Goal: Task Accomplishment & Management: Use online tool/utility

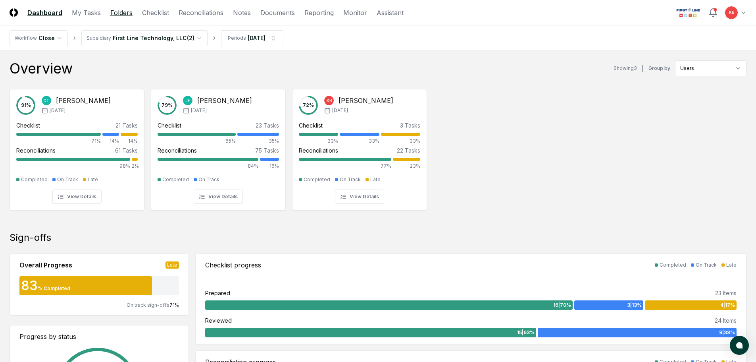
click at [125, 14] on link "Folders" at bounding box center [121, 13] width 22 height 10
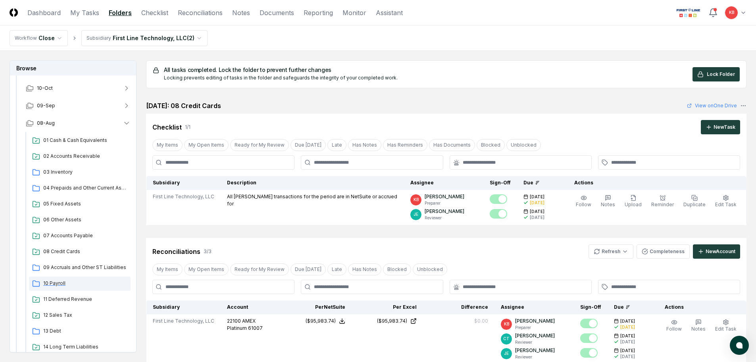
scroll to position [92, 0]
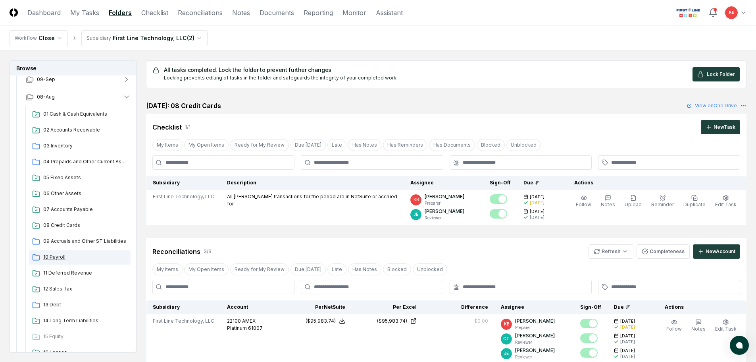
click at [56, 254] on span "10 Payroll" at bounding box center [85, 256] width 84 height 7
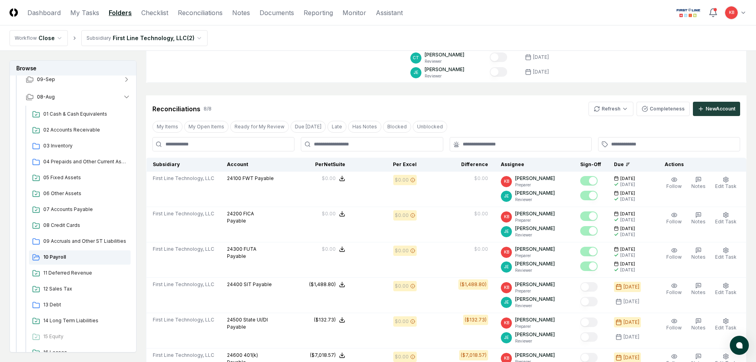
scroll to position [119, 0]
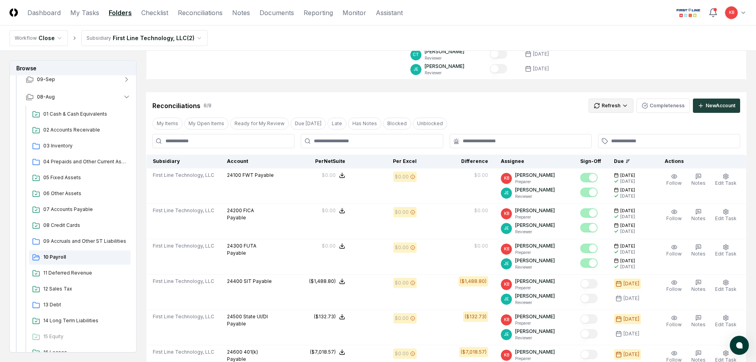
click at [617, 109] on html "CloseCore Dashboard My Tasks Folders Checklist Reconciliations Notes Documents …" at bounding box center [378, 234] width 756 height 707
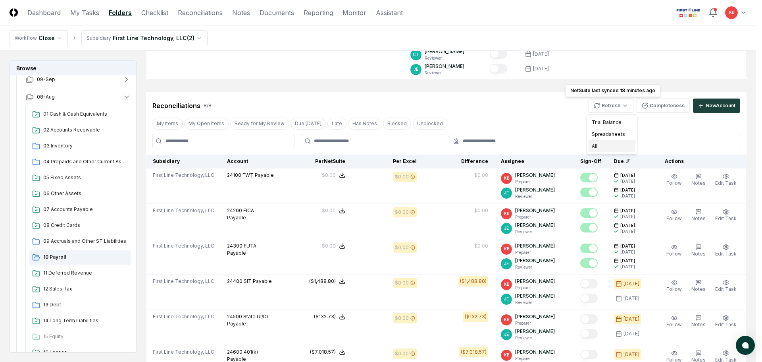
click at [603, 145] on div "All" at bounding box center [612, 146] width 47 height 12
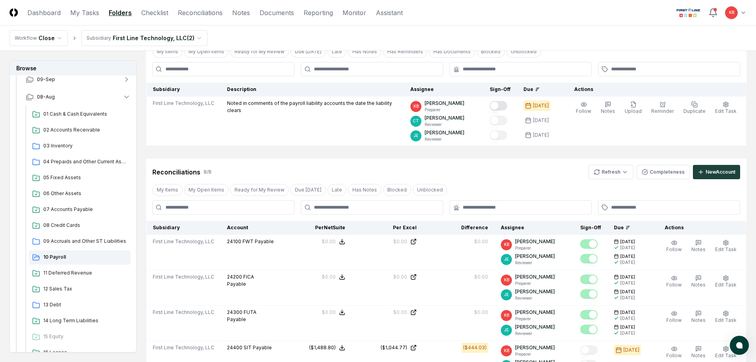
scroll to position [40, 0]
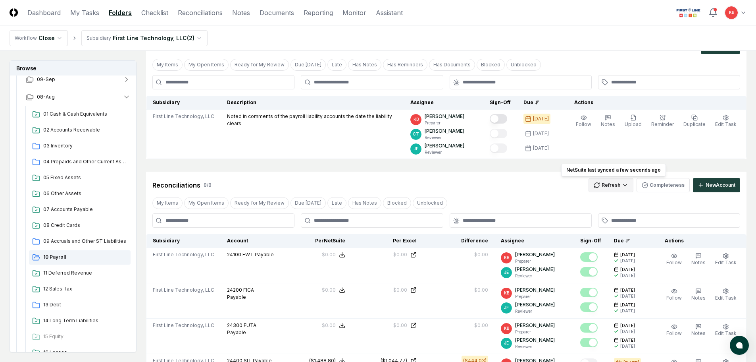
click at [611, 184] on html "CloseCore Dashboard My Tasks Folders Checklist Reconciliations Notes Documents …" at bounding box center [378, 350] width 756 height 780
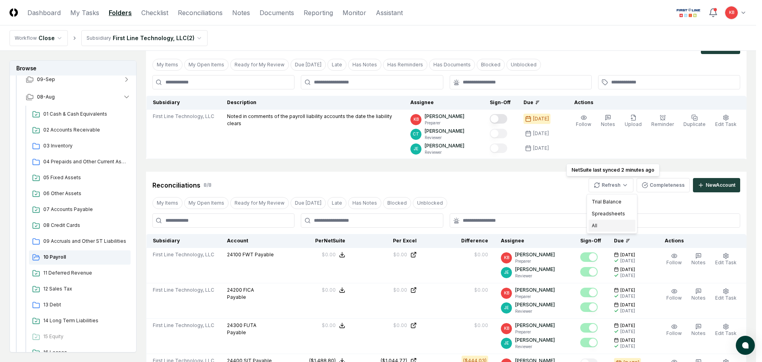
click at [603, 228] on div "All" at bounding box center [612, 226] width 47 height 12
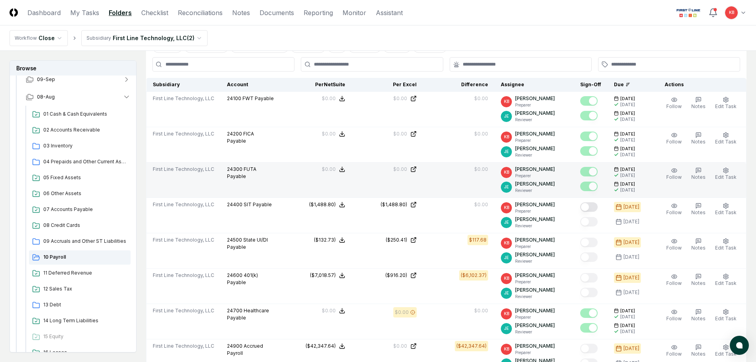
scroll to position [212, 0]
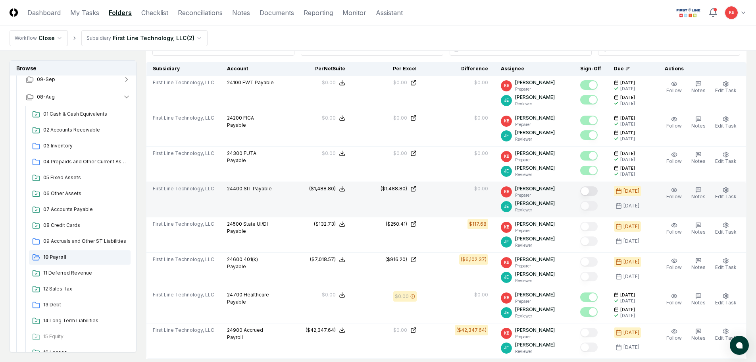
click at [590, 191] on button "Mark complete" at bounding box center [588, 191] width 17 height 10
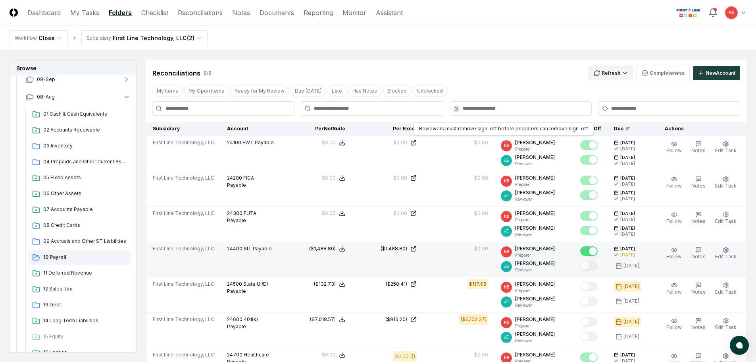
scroll to position [132, 0]
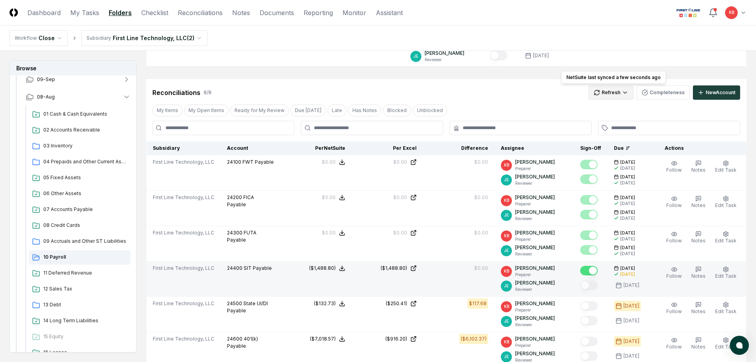
click at [616, 95] on html "CloseCore Dashboard My Tasks Folders Checklist Reconciliations Notes Documents …" at bounding box center [378, 258] width 756 height 780
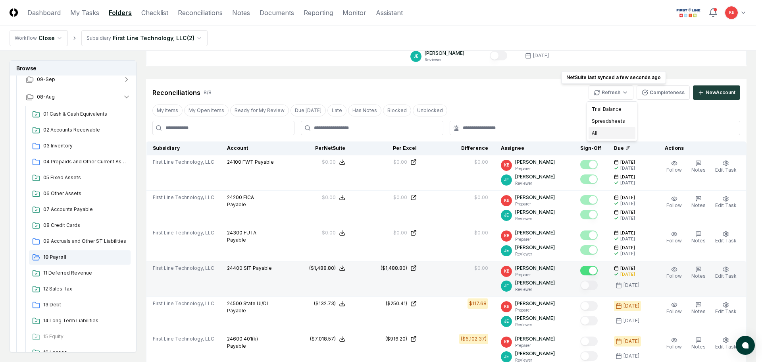
click at [603, 136] on div "All" at bounding box center [612, 133] width 47 height 12
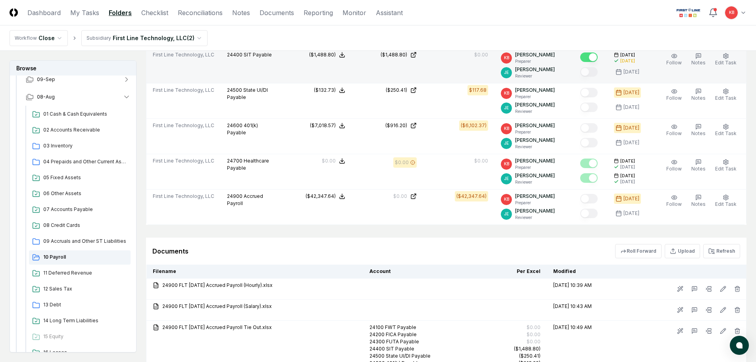
scroll to position [357, 0]
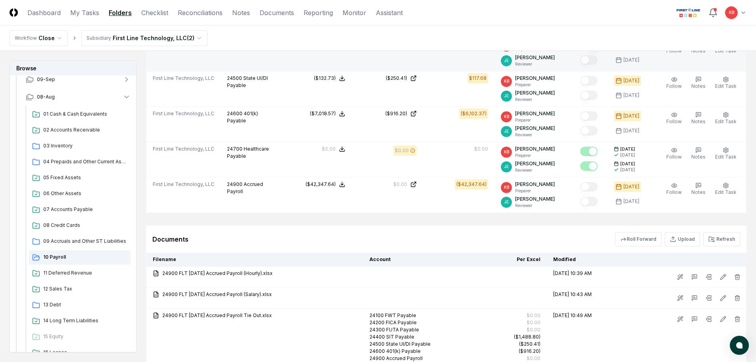
drag, startPoint x: 723, startPoint y: 238, endPoint x: 716, endPoint y: 241, distance: 8.0
click at [723, 238] on button "Refresh" at bounding box center [721, 239] width 37 height 14
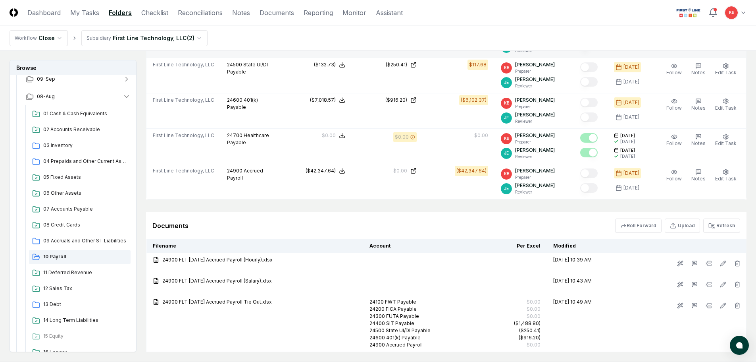
scroll to position [370, 0]
click at [722, 220] on button "Refresh" at bounding box center [721, 226] width 37 height 14
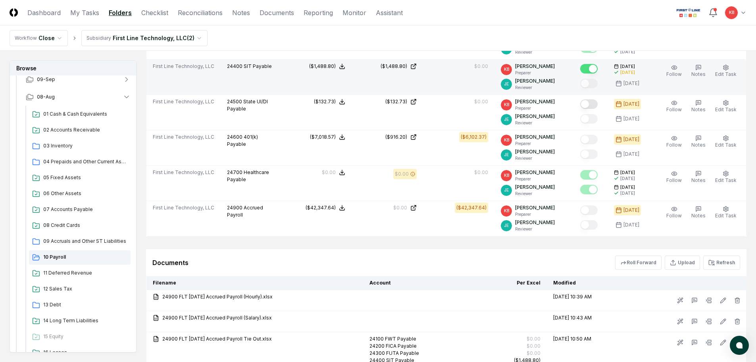
scroll to position [318, 0]
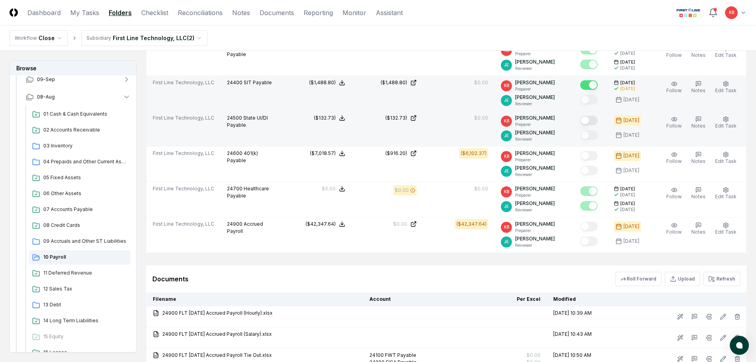
click at [590, 118] on button "Mark complete" at bounding box center [588, 121] width 17 height 10
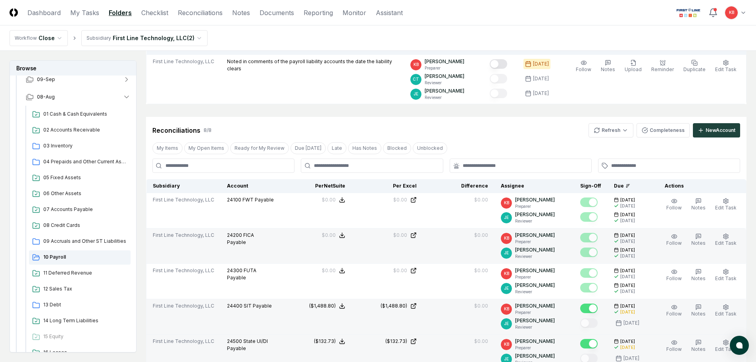
scroll to position [79, 0]
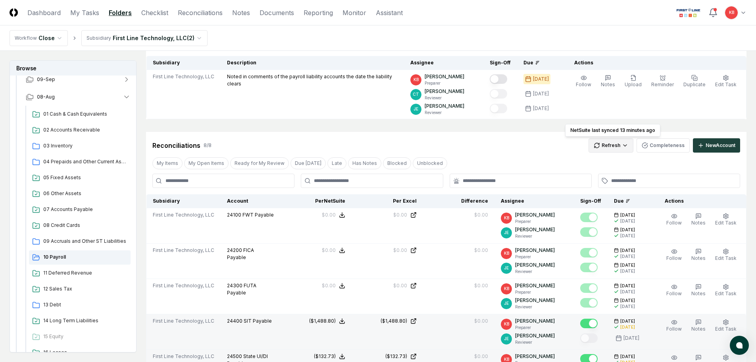
click at [621, 147] on html "CloseCore Dashboard My Tasks Folders Checklist Reconciliations Notes Documents …" at bounding box center [378, 311] width 756 height 780
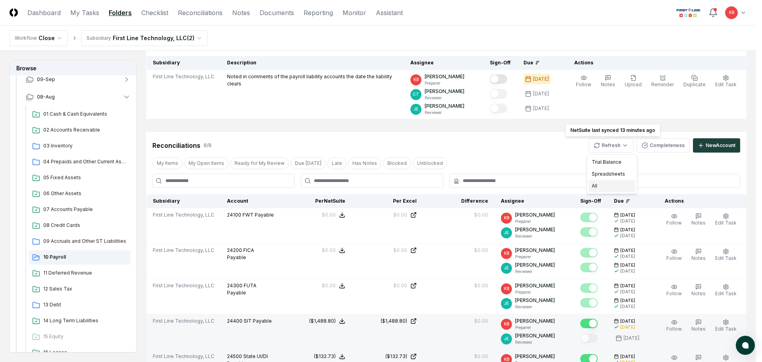
click at [605, 187] on div "All" at bounding box center [612, 186] width 47 height 12
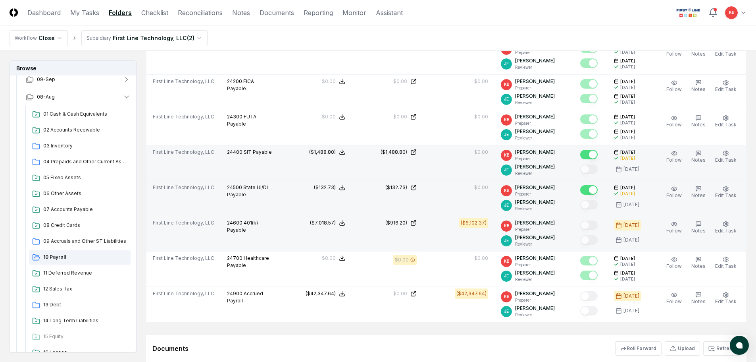
scroll to position [265, 0]
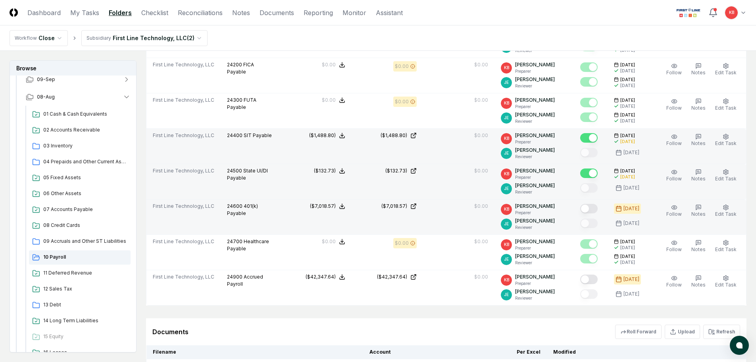
drag, startPoint x: 587, startPoint y: 210, endPoint x: 588, endPoint y: 232, distance: 21.5
click at [587, 210] on button "Mark complete" at bounding box center [588, 209] width 17 height 10
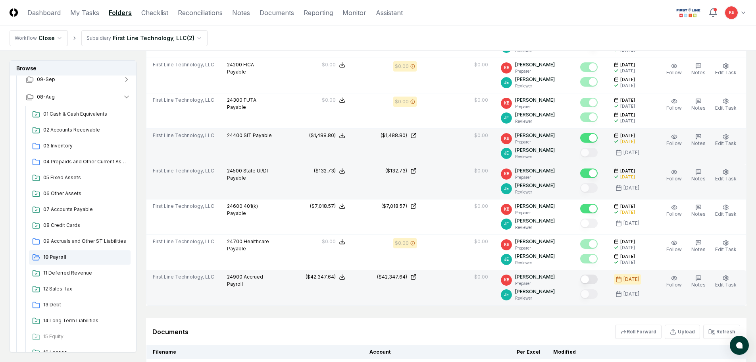
click at [586, 279] on button "Mark complete" at bounding box center [588, 279] width 17 height 10
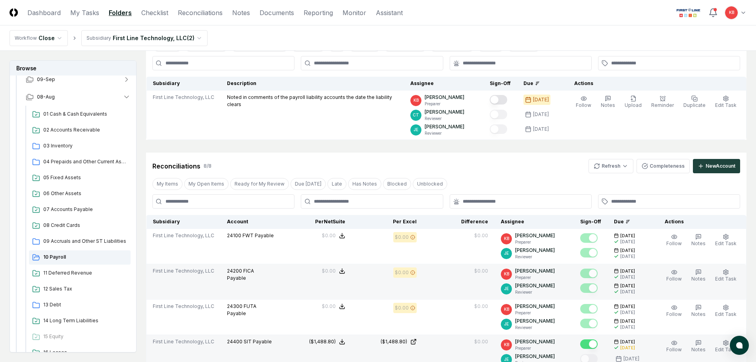
scroll to position [39, 0]
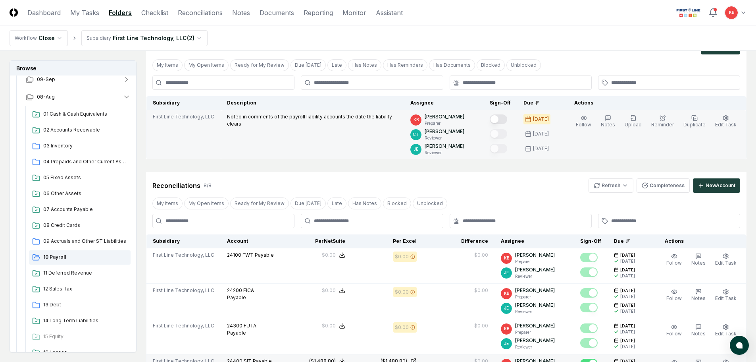
click at [503, 120] on button "Mark complete" at bounding box center [498, 119] width 17 height 10
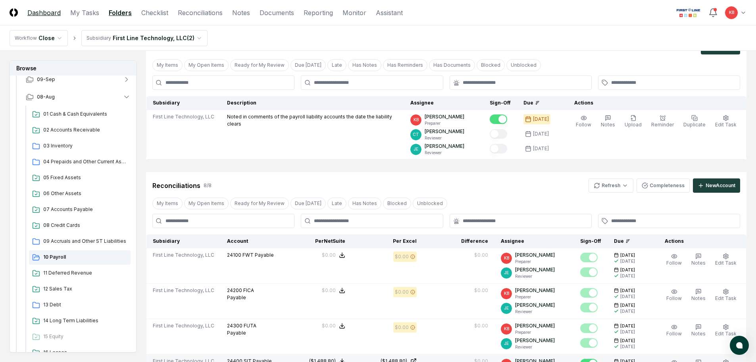
click at [34, 13] on link "Dashboard" at bounding box center [43, 13] width 33 height 10
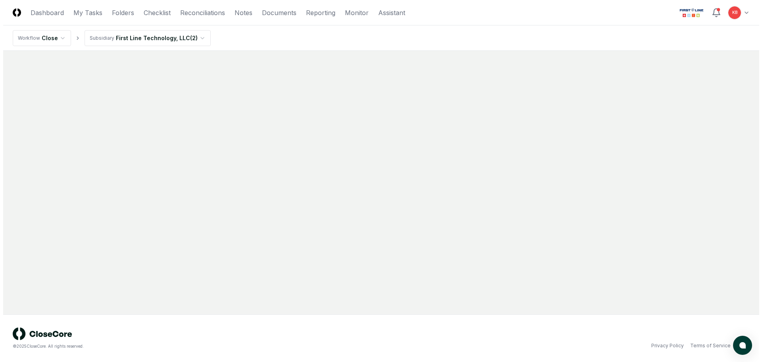
scroll to position [0, 0]
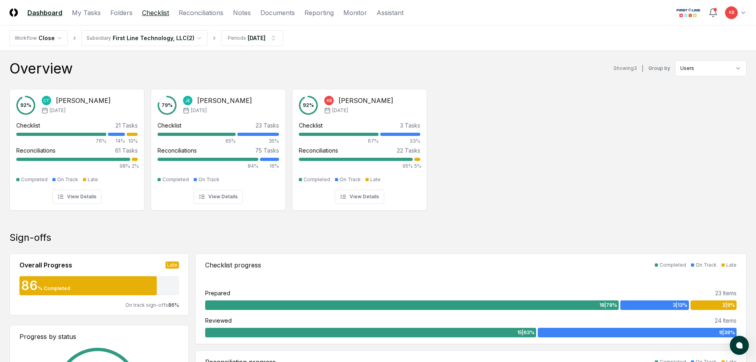
click at [164, 9] on link "Checklist" at bounding box center [155, 13] width 27 height 10
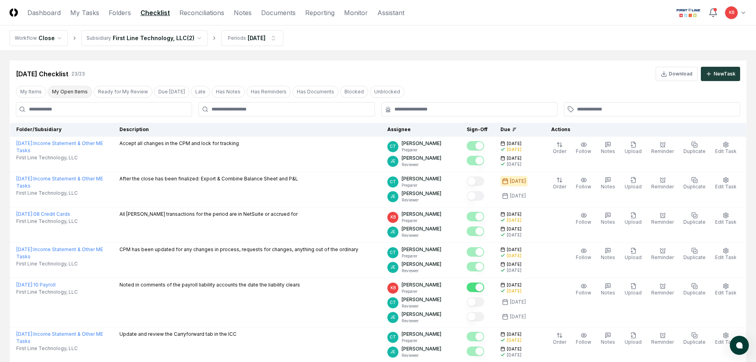
click at [66, 90] on button "My Open Items" at bounding box center [70, 92] width 44 height 12
